Goal: Task Accomplishment & Management: Complete application form

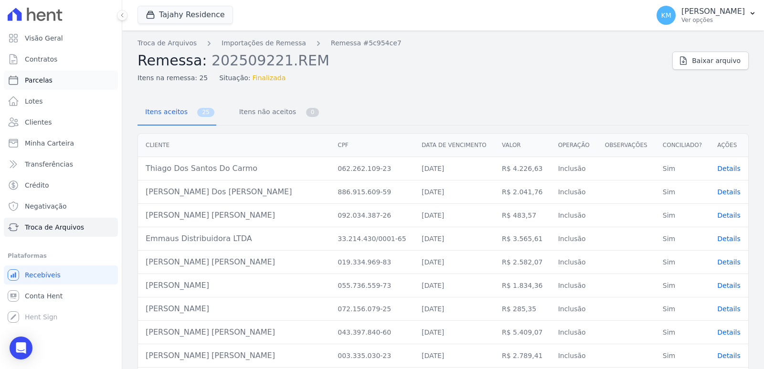
click at [45, 75] on link "Parcelas" at bounding box center [61, 80] width 114 height 19
select select
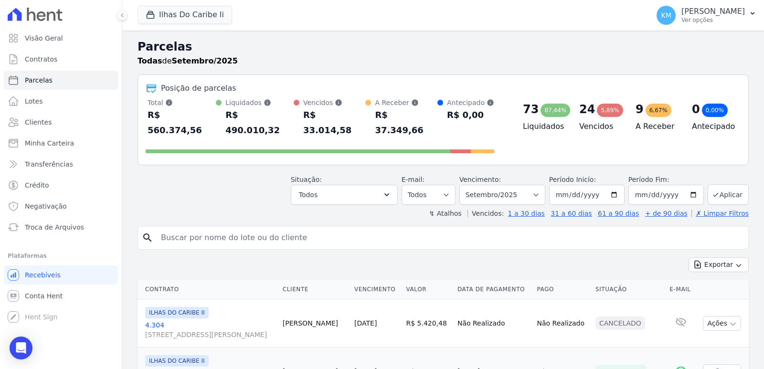
click at [190, 228] on input "search" at bounding box center [449, 237] width 589 height 19
drag, startPoint x: 190, startPoint y: 225, endPoint x: 185, endPoint y: 215, distance: 11.3
click at [186, 228] on input "search" at bounding box center [449, 237] width 589 height 19
type input "bota"
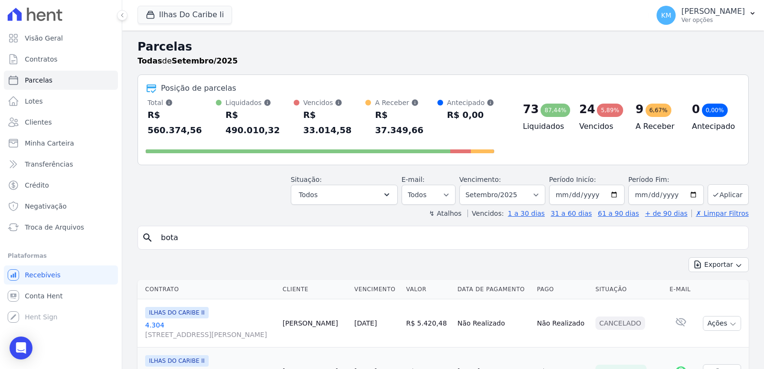
select select
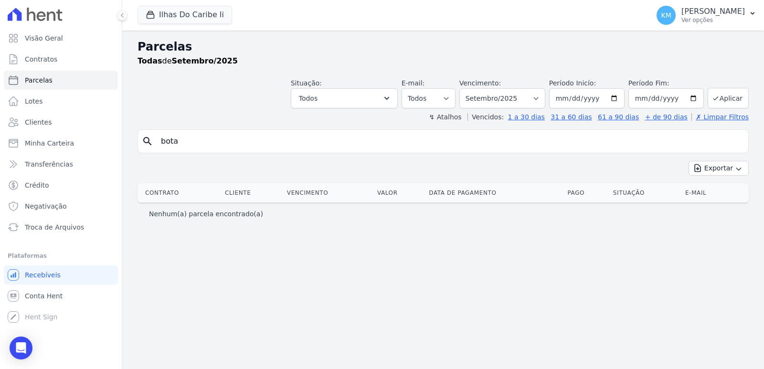
click at [202, 141] on input "bota" at bounding box center [449, 141] width 589 height 19
select select
click at [186, 12] on button "Ilhas Do Caribe Ii" at bounding box center [184, 15] width 95 height 18
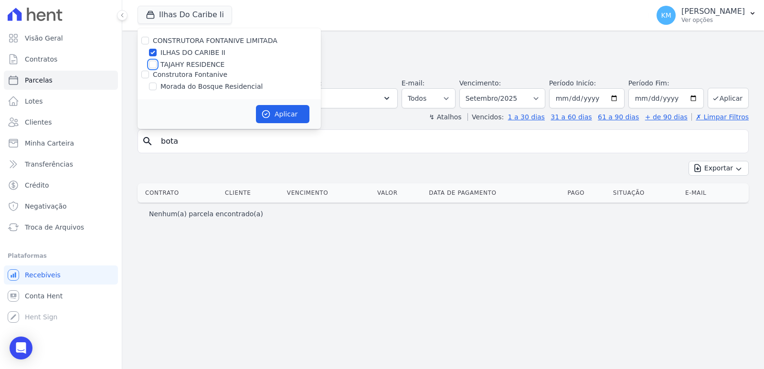
click at [153, 65] on input "TAJAHY RESIDENCE" at bounding box center [153, 65] width 8 height 8
checkbox input "true"
click at [153, 55] on input "ILHAS DO CARIBE II" at bounding box center [153, 53] width 8 height 8
checkbox input "false"
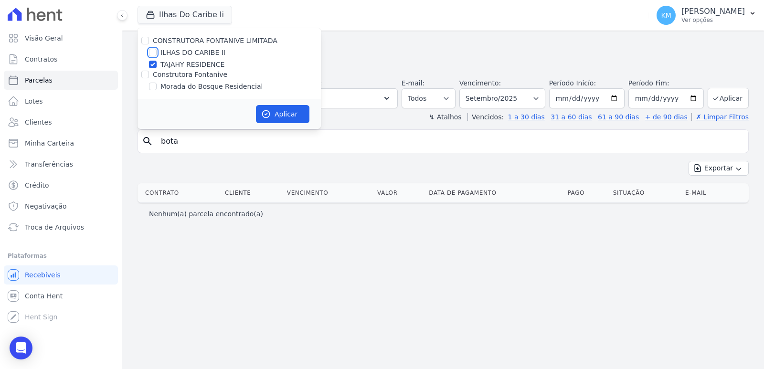
checkbox input "false"
click at [291, 110] on button "Aplicar" at bounding box center [282, 114] width 53 height 18
select select
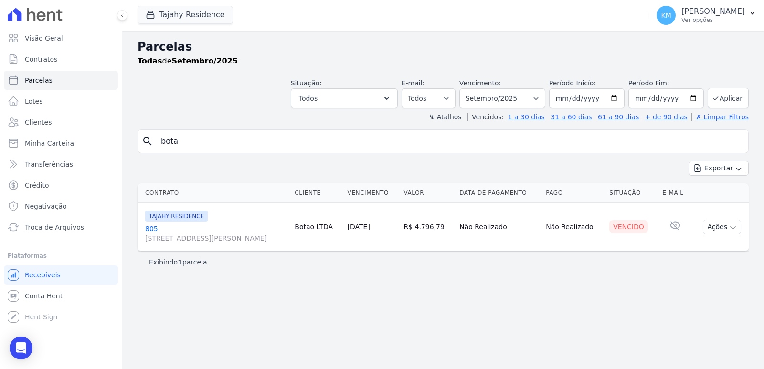
click at [150, 229] on link "805 [STREET_ADDRESS][PERSON_NAME]" at bounding box center [216, 233] width 142 height 19
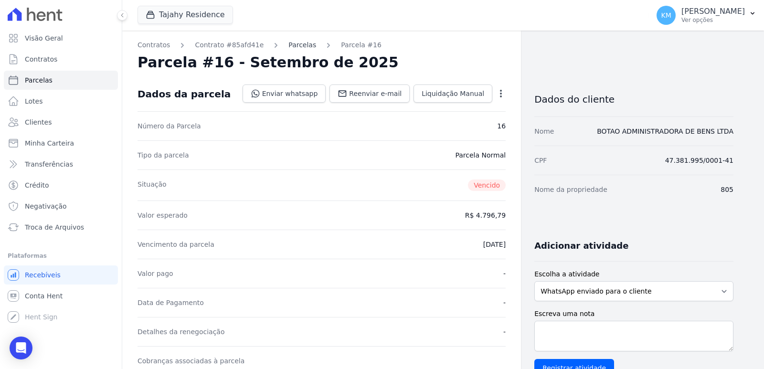
click at [289, 43] on link "Parcelas" at bounding box center [302, 45] width 28 height 10
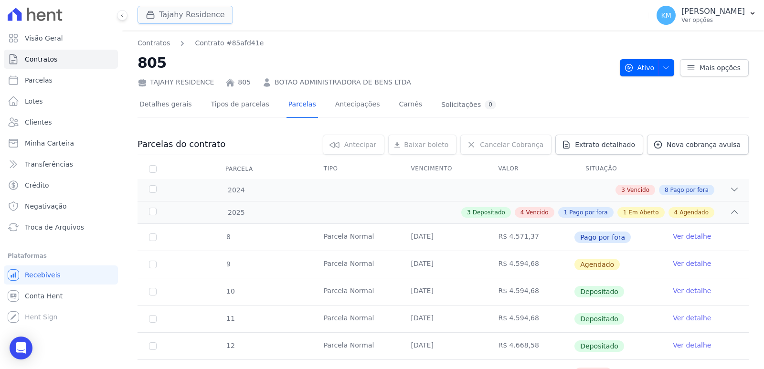
click at [137, 18] on button "Tajahy Residence" at bounding box center [184, 15] width 95 height 18
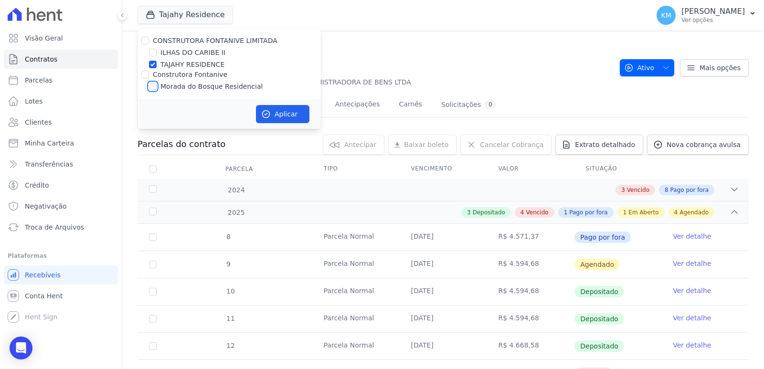
click at [154, 89] on input "Morada do Bosque Residencial" at bounding box center [153, 87] width 8 height 8
checkbox input "true"
click at [156, 63] on input "TAJAHY RESIDENCE" at bounding box center [153, 65] width 8 height 8
checkbox input "false"
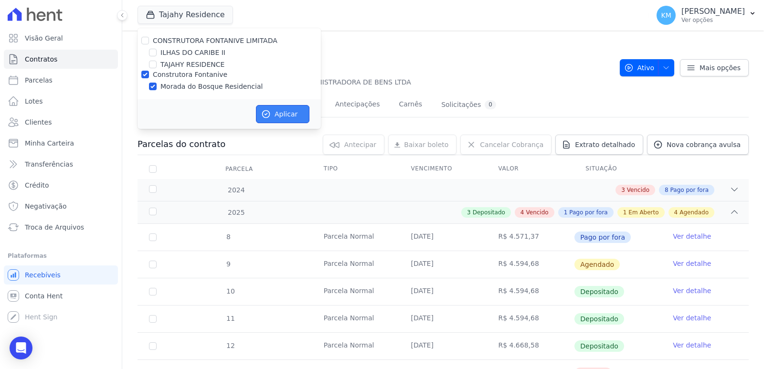
click at [290, 117] on button "Aplicar" at bounding box center [282, 114] width 53 height 18
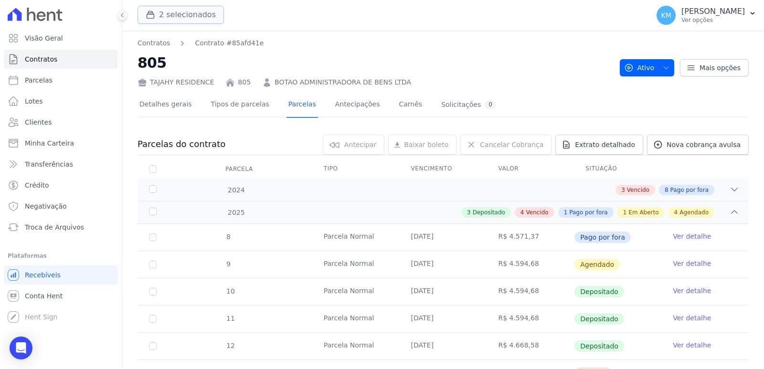
click at [175, 21] on button "2 selecionados" at bounding box center [180, 15] width 86 height 18
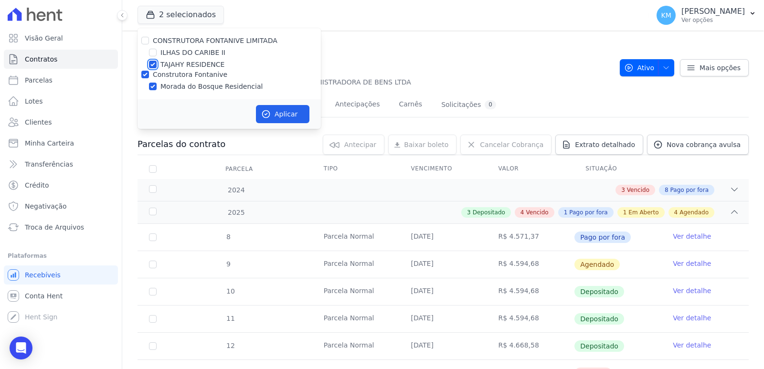
click at [152, 65] on input "TAJAHY RESIDENCE" at bounding box center [153, 65] width 8 height 8
checkbox input "false"
click at [280, 117] on button "Aplicar" at bounding box center [282, 114] width 53 height 18
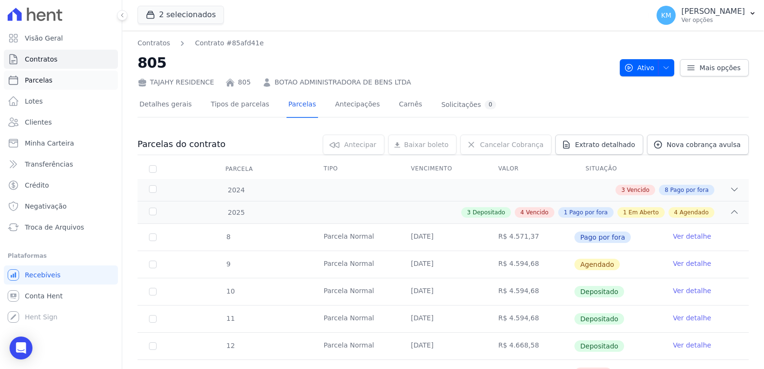
click at [50, 84] on link "Parcelas" at bounding box center [61, 80] width 114 height 19
select select
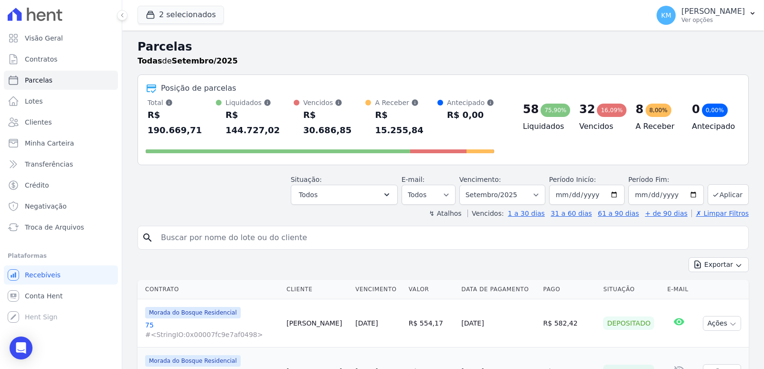
click at [218, 228] on input "search" at bounding box center [449, 237] width 589 height 19
type input "jocimara"
select select
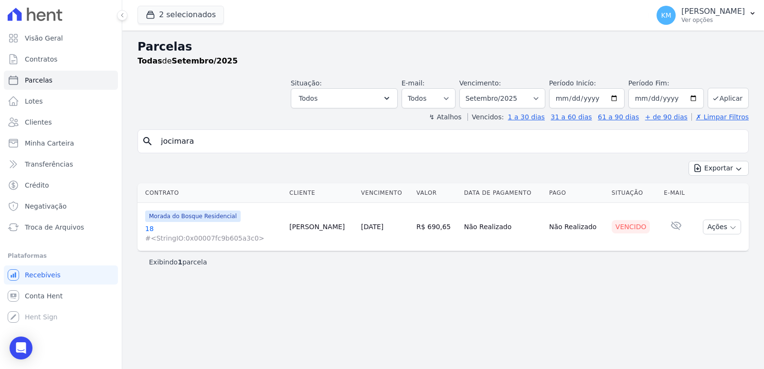
click at [150, 226] on link "18 #<StringIO:0x00007fc9b605a3c0>" at bounding box center [213, 233] width 137 height 19
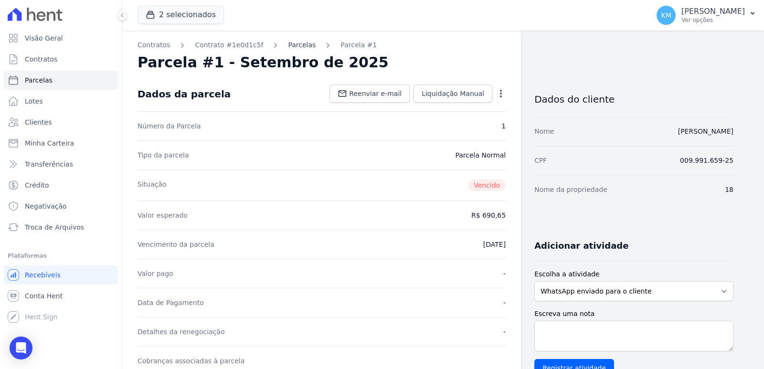
click at [288, 42] on link "Parcelas" at bounding box center [302, 45] width 28 height 10
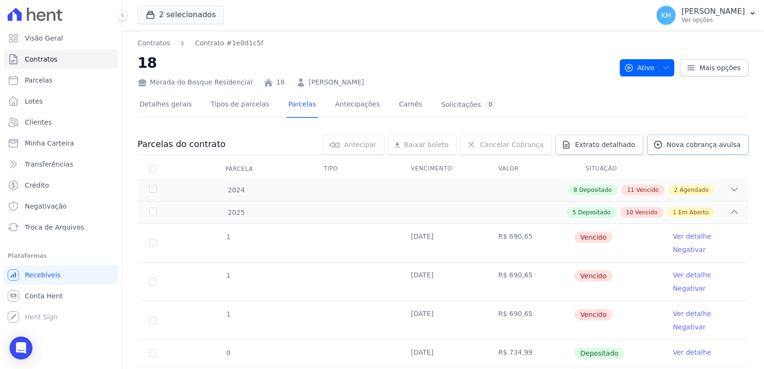
click at [673, 149] on link "Nova cobrança avulsa" at bounding box center [698, 145] width 102 height 20
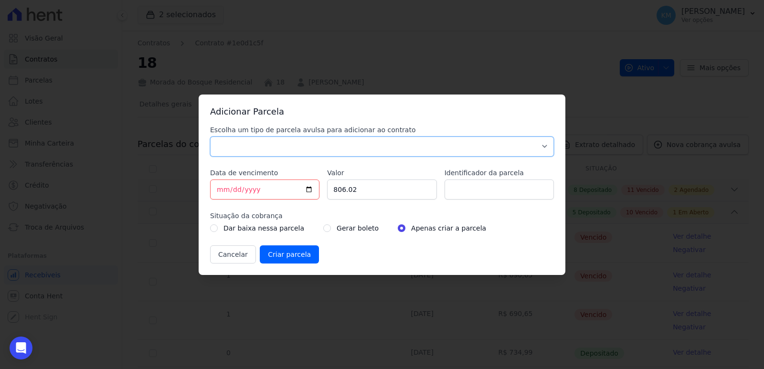
drag, startPoint x: 246, startPoint y: 141, endPoint x: 249, endPoint y: 156, distance: 15.5
click at [244, 139] on select "Parcela Normal Sinal Caução Intercalada Chaves Pré Chaves Pós Chaves Taxas Quit…" at bounding box center [382, 147] width 344 height 20
select select "settling"
click at [210, 137] on select "Parcela Normal Sinal Caução Intercalada Chaves Pré Chaves Pós Chaves Taxas Quit…" at bounding box center [382, 147] width 344 height 20
click at [221, 189] on input "[DATE]" at bounding box center [264, 189] width 109 height 20
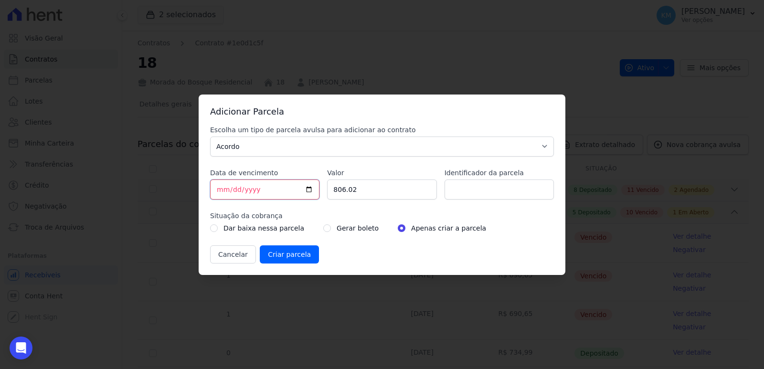
type input "[DATE]"
drag, startPoint x: 350, startPoint y: 186, endPoint x: 275, endPoint y: 186, distance: 74.9
click at [275, 186] on div "Escolha um tipo de parcela avulsa para adicionar ao contrato Parcela Normal Sin…" at bounding box center [382, 194] width 344 height 138
type input "1000.00"
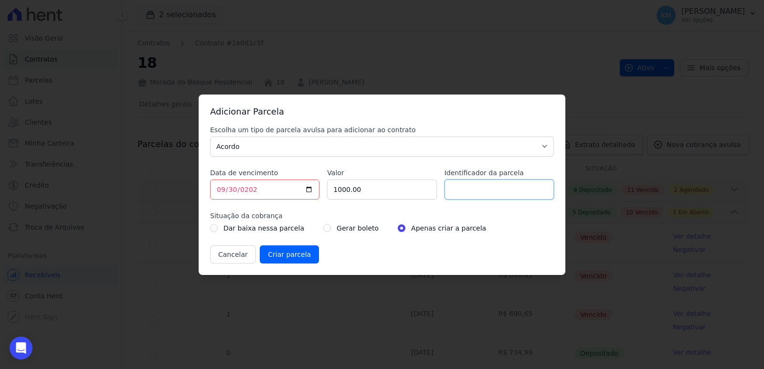
click at [510, 189] on input "Identificador da parcela" at bounding box center [498, 189] width 109 height 20
click at [464, 196] on input "Identificador da parcela" at bounding box center [498, 189] width 109 height 20
click at [469, 187] on input "18001H" at bounding box center [498, 189] width 109 height 20
type input "18ATO"
click at [323, 225] on input "radio" at bounding box center [327, 228] width 8 height 8
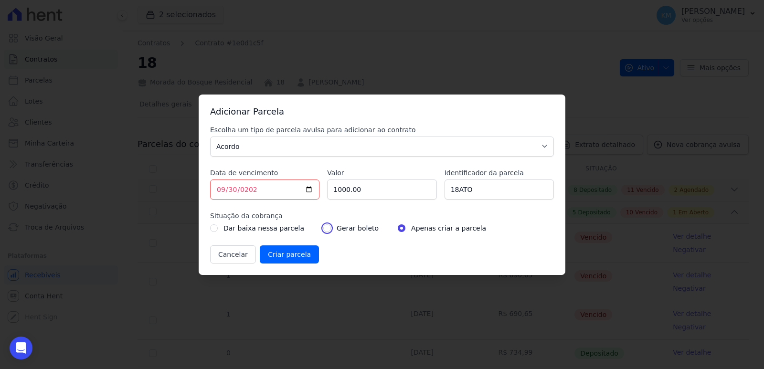
radio input "true"
click at [283, 261] on input "Criar parcela" at bounding box center [289, 254] width 59 height 18
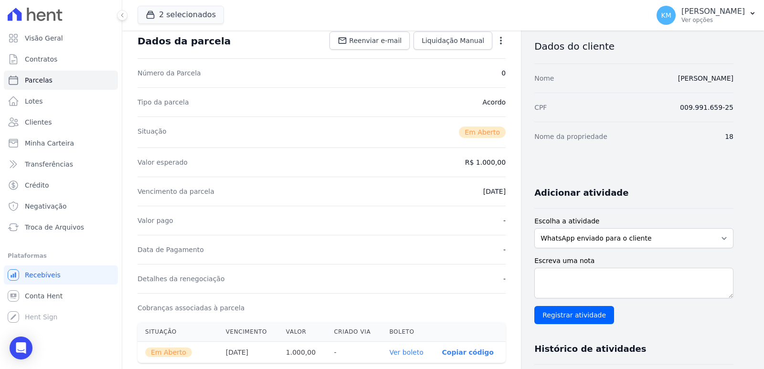
scroll to position [95, 0]
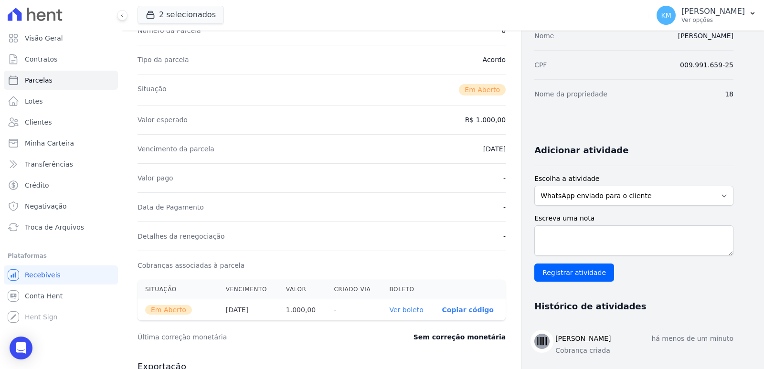
click at [414, 309] on link "Ver boleto" at bounding box center [406, 310] width 34 height 8
